Goal: Information Seeking & Learning: Learn about a topic

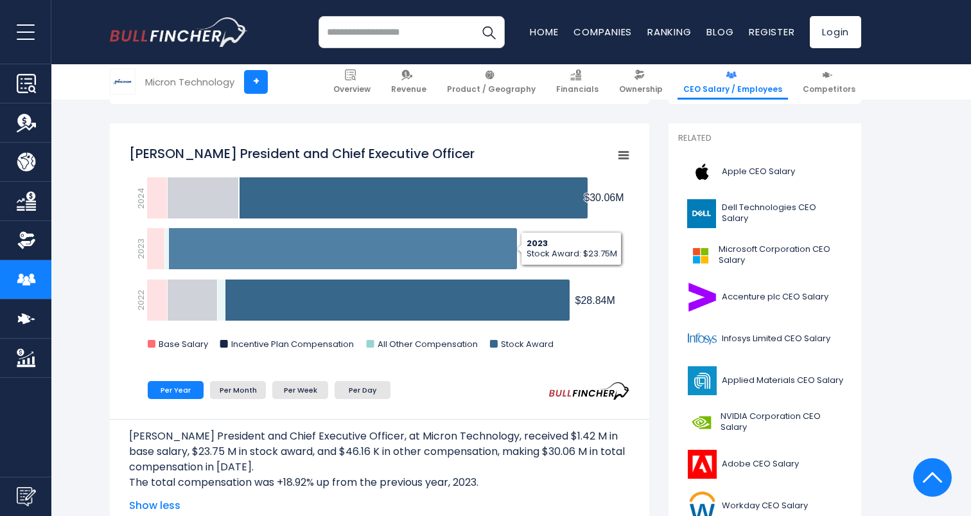
scroll to position [316, 0]
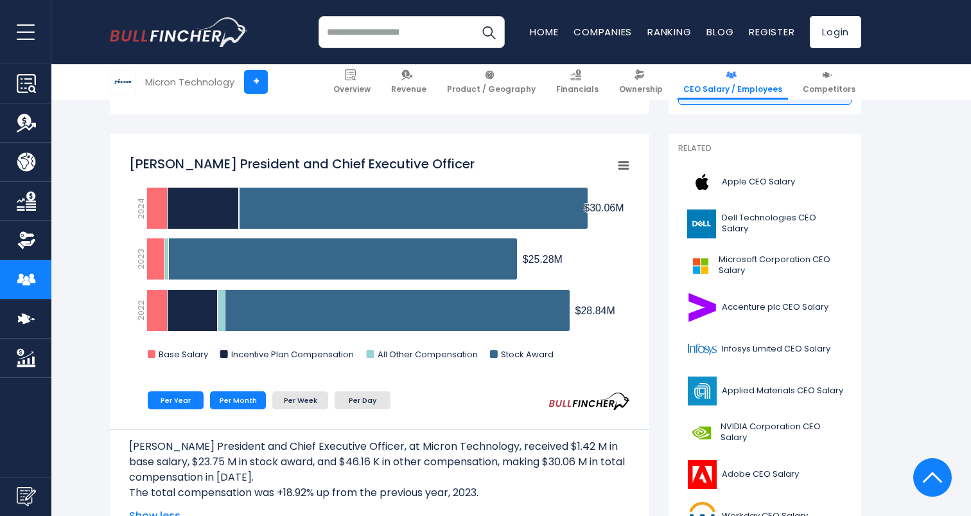
click at [229, 397] on li "Per Month" at bounding box center [238, 400] width 56 height 18
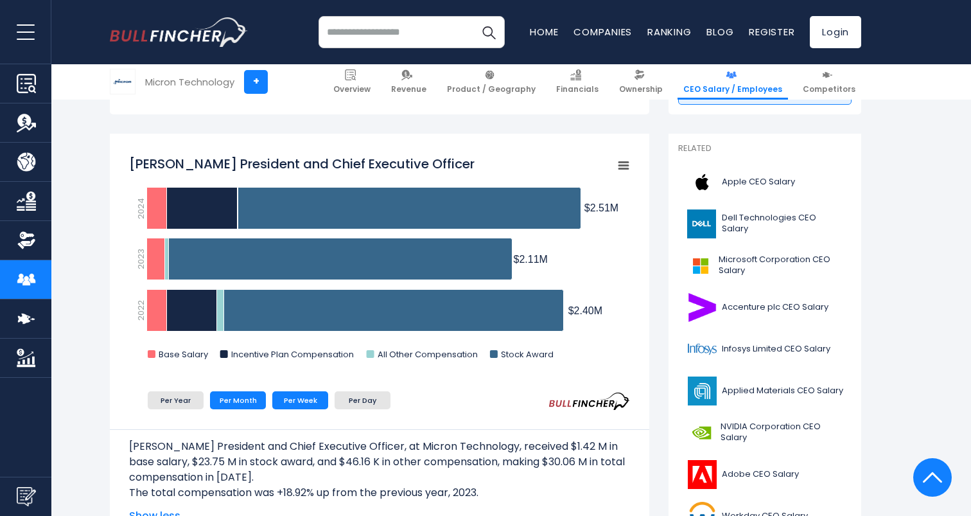
click at [287, 403] on li "Per Week" at bounding box center [300, 400] width 56 height 18
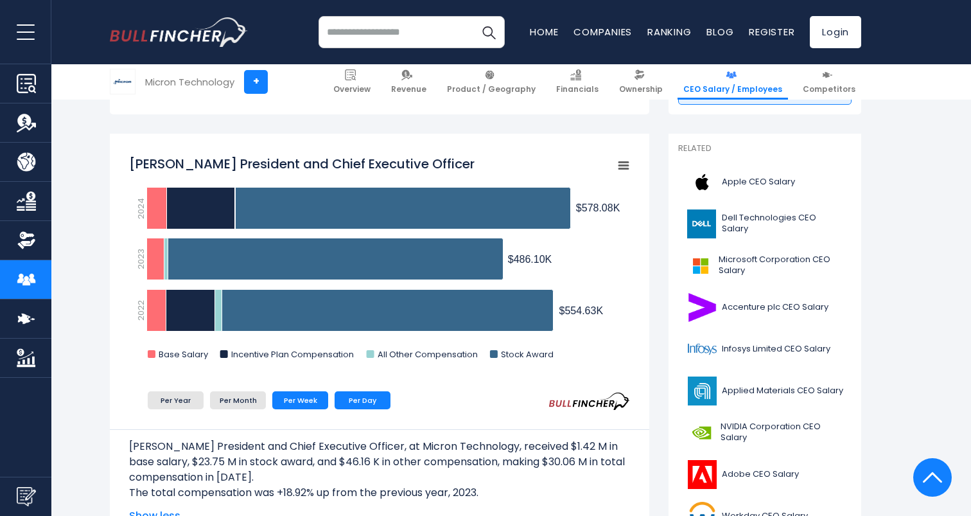
click at [359, 397] on li "Per Day" at bounding box center [363, 400] width 56 height 18
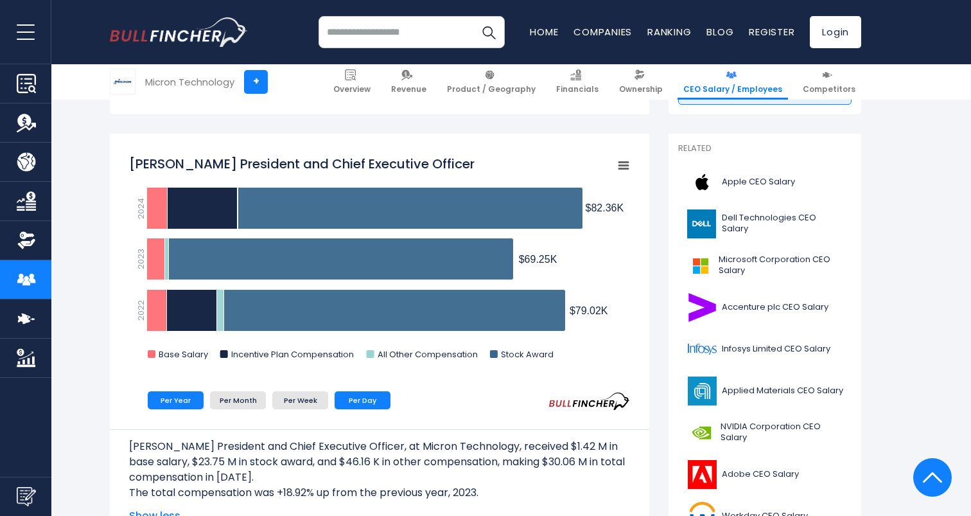
click at [188, 399] on li "Per Year" at bounding box center [176, 400] width 56 height 18
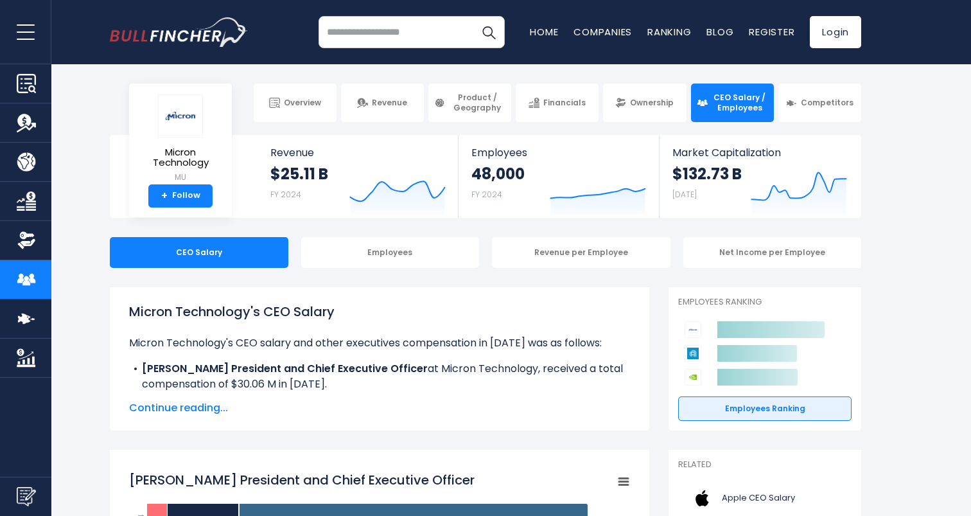
scroll to position [0, 0]
click at [746, 110] on span "CEO Salary / Employees" at bounding box center [739, 102] width 57 height 20
click at [422, 256] on div "Employees" at bounding box center [390, 252] width 179 height 31
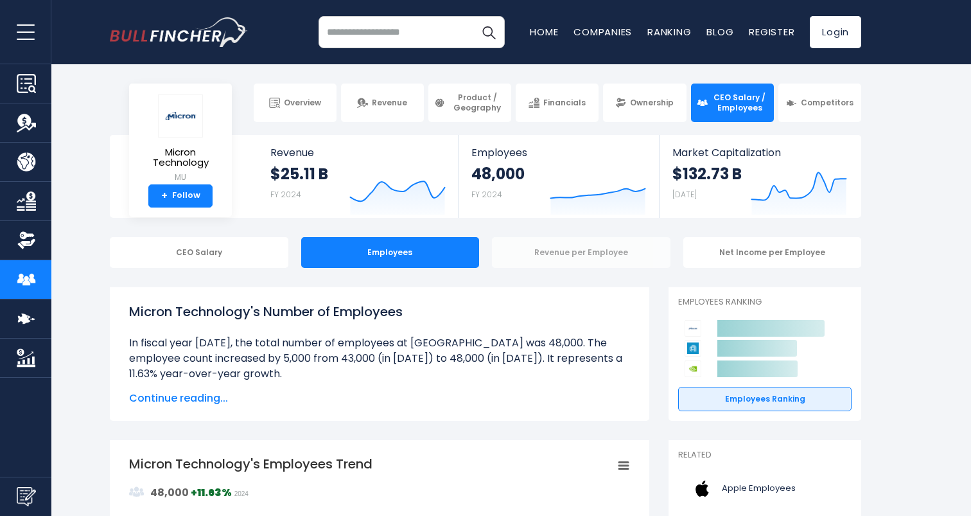
click at [561, 261] on div "Revenue per Employee" at bounding box center [581, 252] width 179 height 31
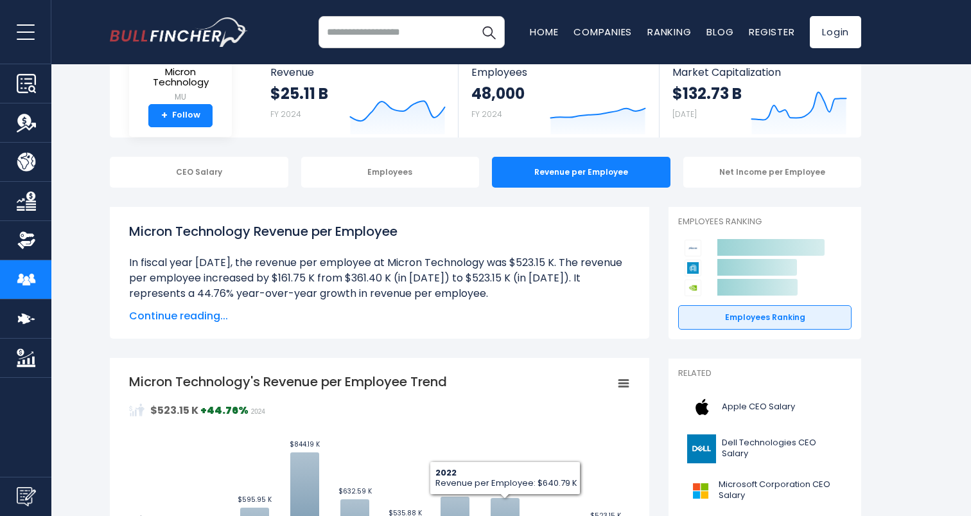
scroll to position [67, 0]
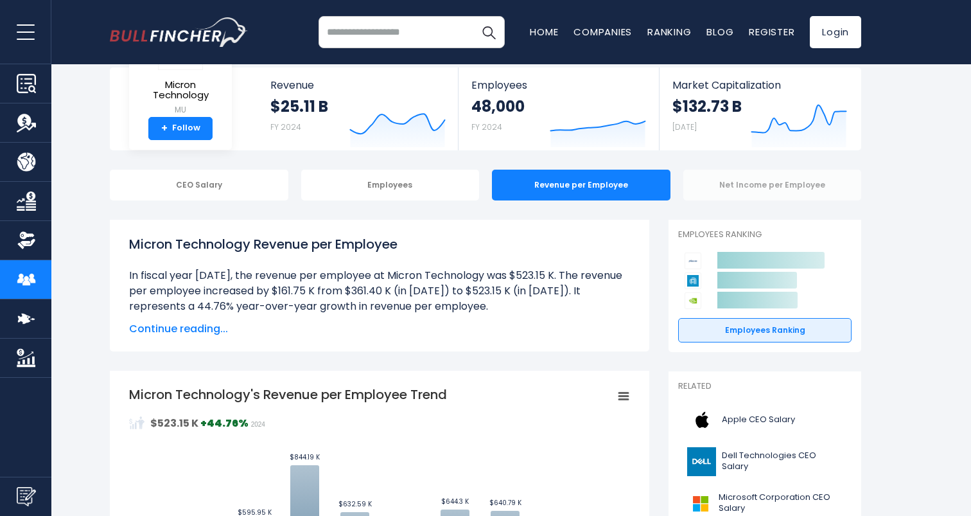
click at [772, 184] on div "Net Income per Employee" at bounding box center [772, 185] width 179 height 31
